Goal: Find specific page/section: Find specific page/section

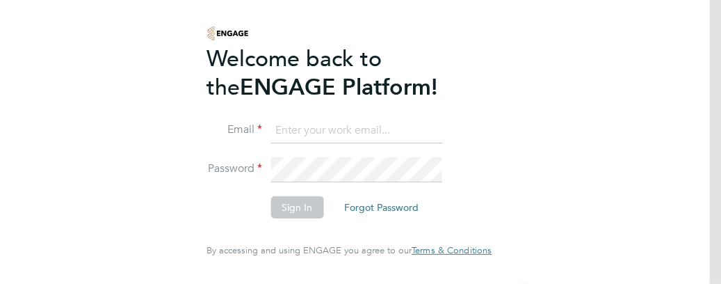
type input "[PERSON_NAME][EMAIL_ADDRESS][PERSON_NAME][DOMAIN_NAME]"
click at [275, 202] on button "Sign In" at bounding box center [296, 207] width 53 height 22
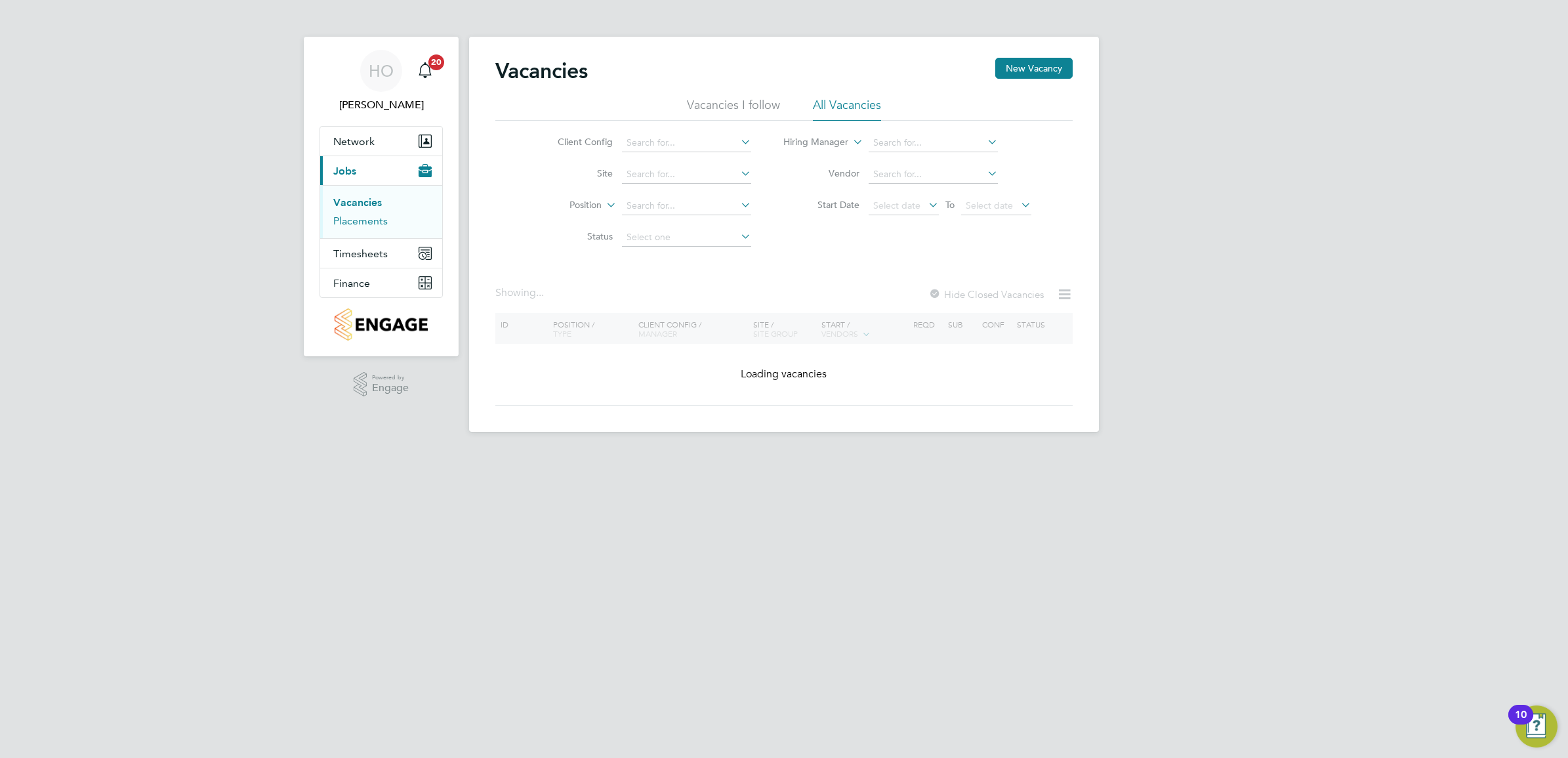
click at [367, 224] on link "Placements" at bounding box center [361, 220] width 55 height 12
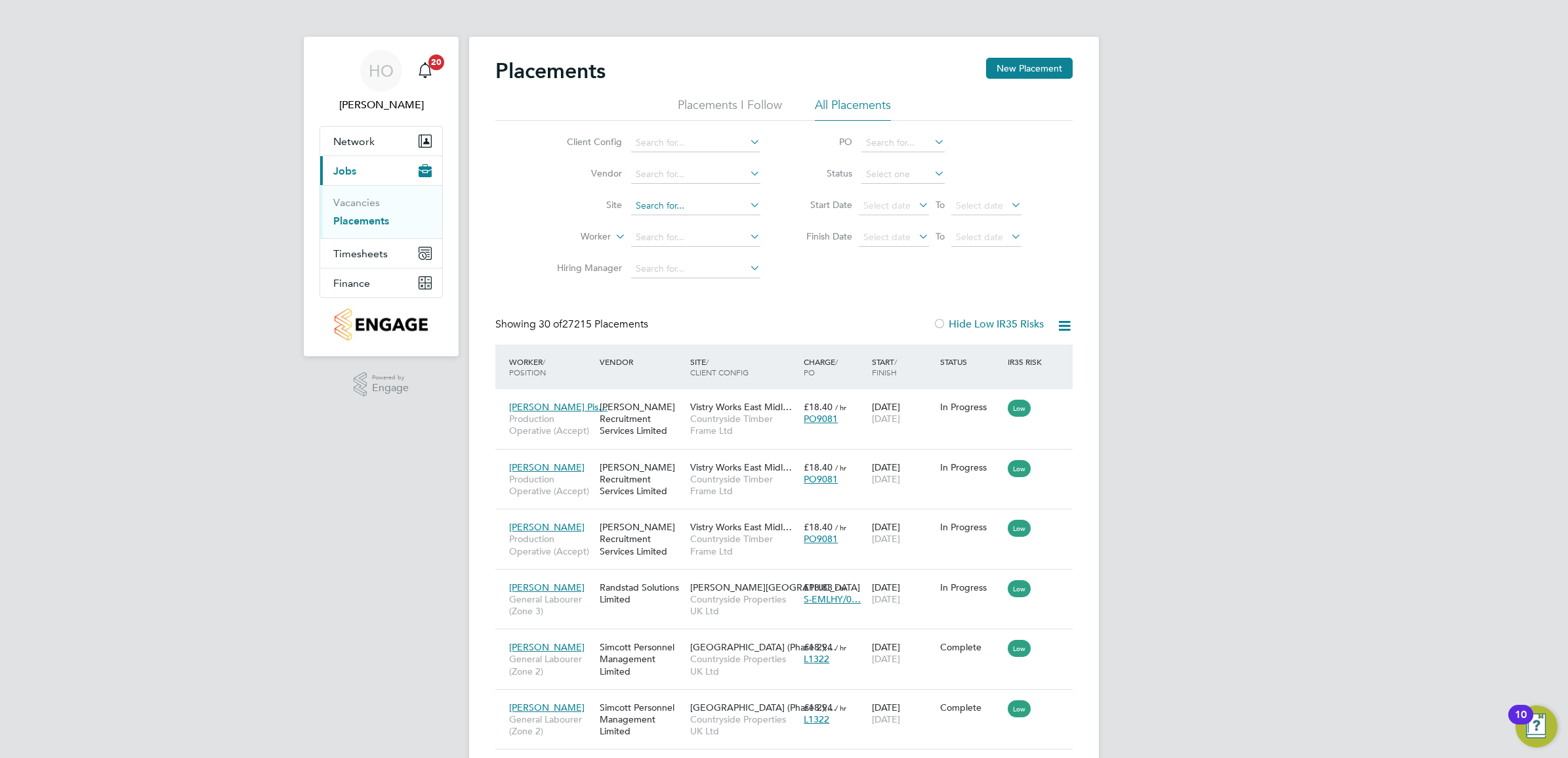
click at [654, 202] on input at bounding box center [696, 205] width 129 height 18
click at [680, 228] on li "Keresley 1 HA" at bounding box center [696, 223] width 130 height 18
type input "Keresley 1 HA"
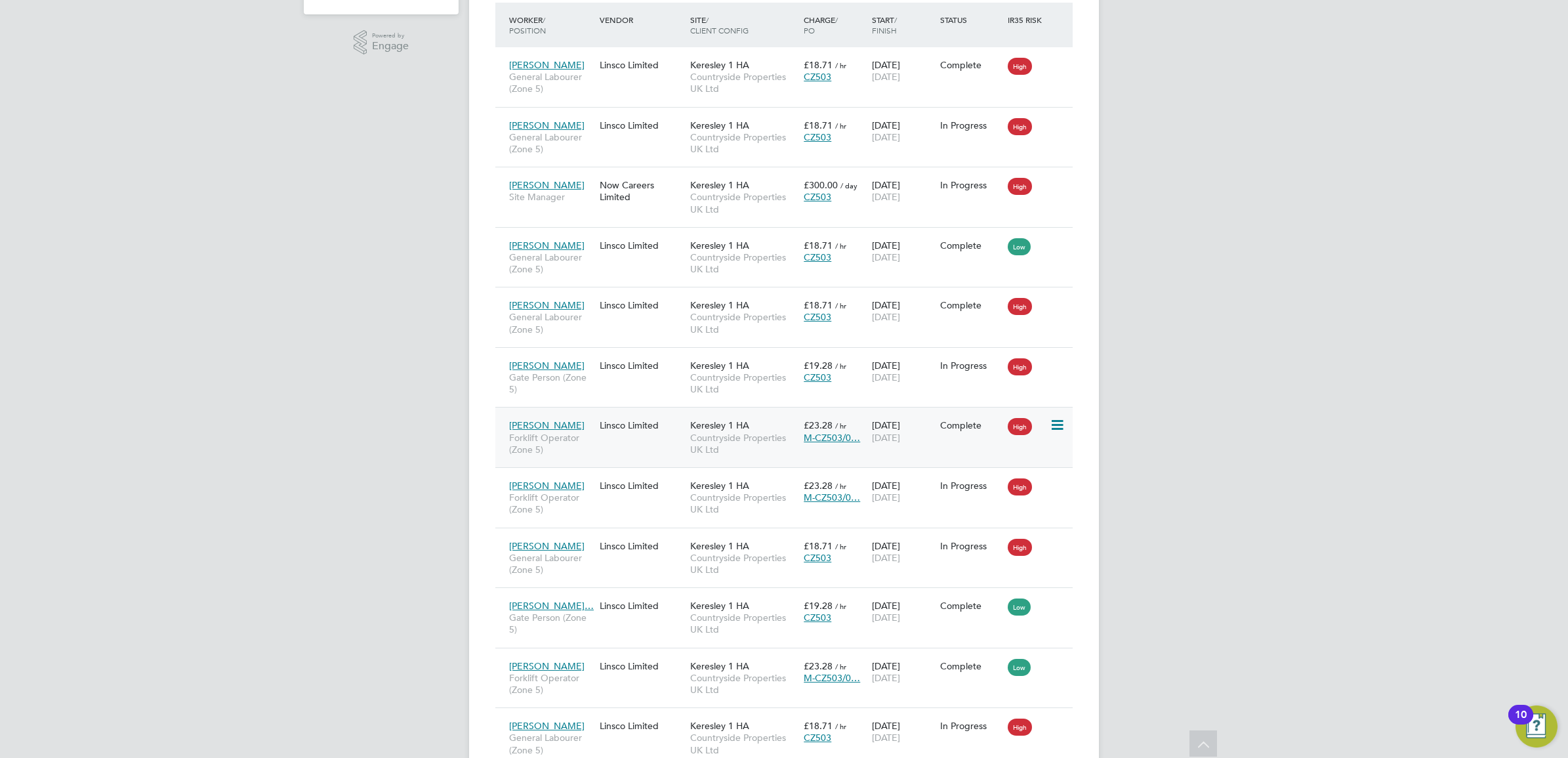
scroll to position [534, 0]
